Goal: Information Seeking & Learning: Learn about a topic

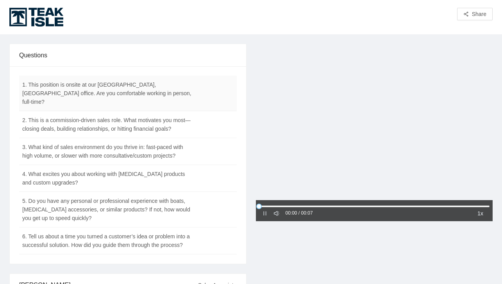
click at [74, 90] on td "1. This position is onsite at our [GEOGRAPHIC_DATA], [GEOGRAPHIC_DATA] office. …" at bounding box center [108, 94] width 179 height 36
click at [108, 82] on td "1. This position is onsite at our [GEOGRAPHIC_DATA], [GEOGRAPHIC_DATA] office. …" at bounding box center [108, 94] width 179 height 36
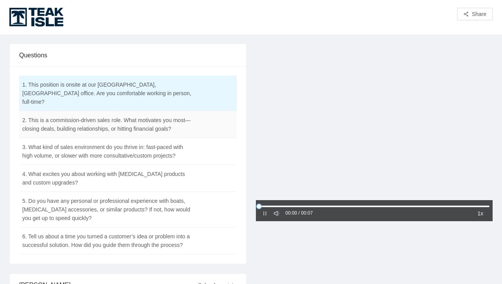
click at [144, 116] on td "2. This is a commission-driven sales role. What motivates you most—closing deal…" at bounding box center [108, 124] width 179 height 27
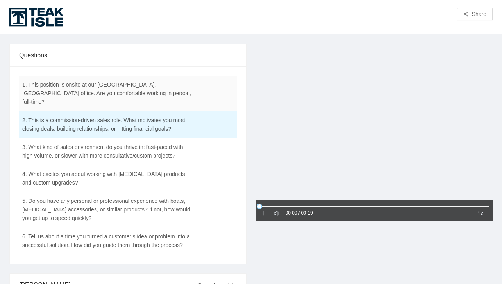
click at [89, 88] on td "1. This position is onsite at our [GEOGRAPHIC_DATA], [GEOGRAPHIC_DATA] office. …" at bounding box center [108, 94] width 179 height 36
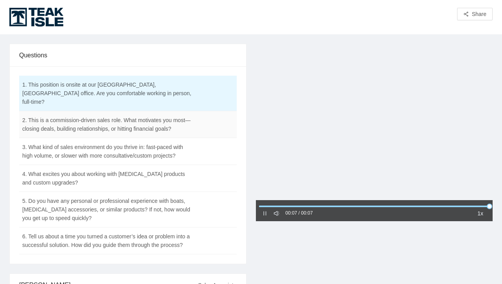
click at [106, 120] on td "2. This is a commission-driven sales role. What motivates you most—closing deal…" at bounding box center [108, 124] width 179 height 27
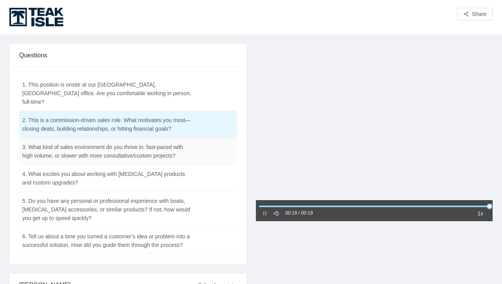
click at [105, 153] on td "3. What kind of sales environment do you thrive in: fast-paced with high volume…" at bounding box center [108, 151] width 179 height 27
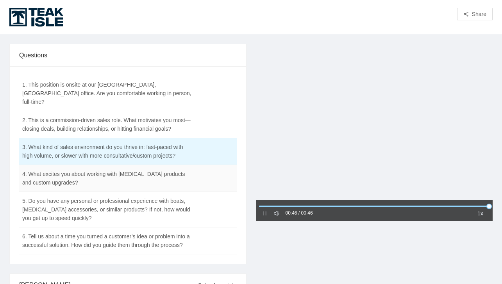
click at [77, 171] on td "4. What excites you about working with [MEDICAL_DATA] products and custom upgra…" at bounding box center [108, 178] width 179 height 27
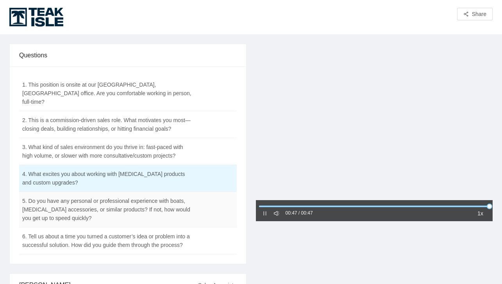
click at [114, 197] on td "5. Do you have any personal or professional experience with boats, [MEDICAL_DAT…" at bounding box center [108, 210] width 179 height 36
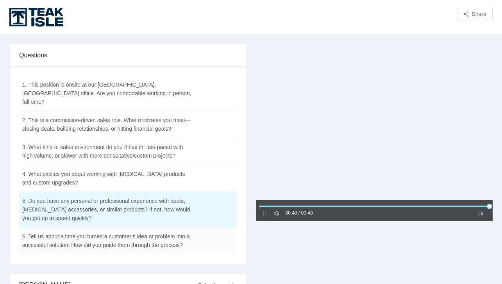
click at [123, 229] on td "6. Tell us about a time you turned a customer’s idea or problem into a successf…" at bounding box center [108, 241] width 179 height 27
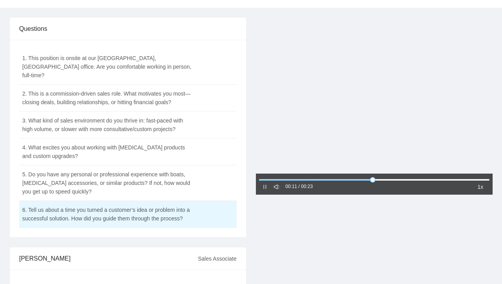
scroll to position [26, 0]
click at [249, 231] on div "Questions 1. This position is onsite at our [GEOGRAPHIC_DATA], [GEOGRAPHIC_DATA…" at bounding box center [128, 216] width 246 height 397
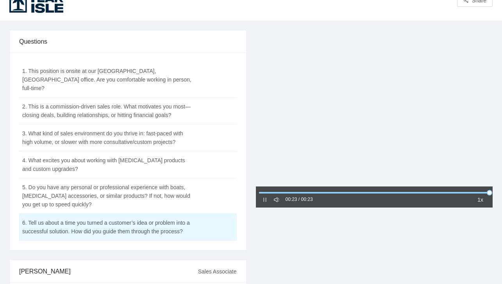
scroll to position [0, 0]
